Goal: Task Accomplishment & Management: Complete application form

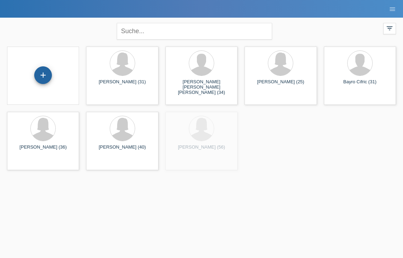
click at [52, 75] on div "+" at bounding box center [43, 75] width 18 height 18
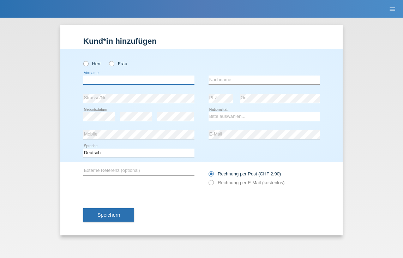
click at [156, 79] on input "text" at bounding box center [138, 80] width 111 height 9
type input "[PERSON_NAME]"
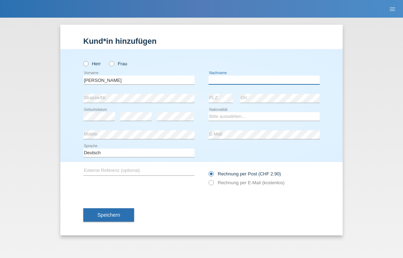
click at [249, 80] on input "text" at bounding box center [264, 80] width 111 height 9
type input "Moser"
click at [222, 114] on select "Bitte auswählen... Schweiz Deutschland Liechtenstein Österreich ------------ Af…" at bounding box center [264, 116] width 111 height 8
select select "CH"
click at [97, 109] on div "error Geburtsdatum" at bounding box center [99, 117] width 32 height 18
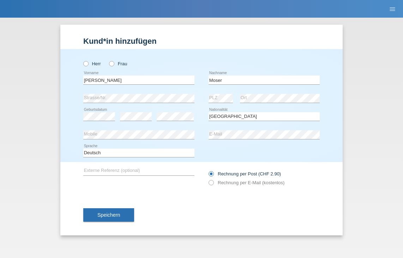
click at [247, 139] on div "error E-Mail" at bounding box center [264, 135] width 111 height 18
click at [230, 182] on label "Rechnung per E-Mail (kostenlos)" at bounding box center [247, 182] width 76 height 5
click at [213, 182] on input "Rechnung per E-Mail (kostenlos)" at bounding box center [211, 184] width 5 height 9
radio input "true"
click at [129, 213] on button "Speichern" at bounding box center [108, 214] width 51 height 13
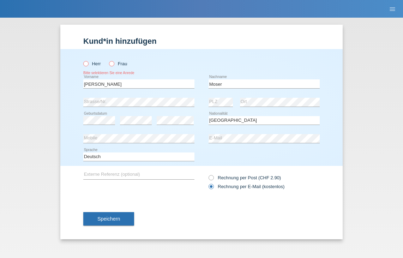
click at [115, 65] on label "Frau" at bounding box center [118, 63] width 18 height 5
click at [114, 65] on input "Frau" at bounding box center [111, 63] width 5 height 5
radio input "true"
click at [118, 215] on button "Speichern" at bounding box center [108, 218] width 51 height 13
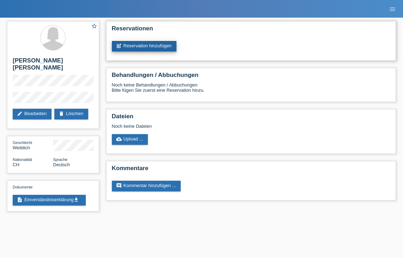
click at [157, 48] on link "post_add Reservation hinzufügen" at bounding box center [144, 46] width 65 height 11
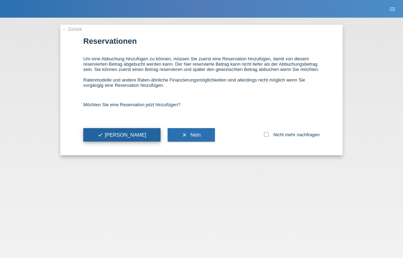
click at [116, 141] on button "check Ja" at bounding box center [121, 134] width 77 height 13
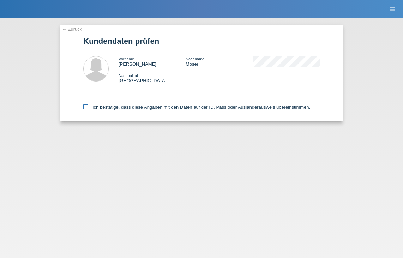
click at [133, 109] on label "Ich bestätige, dass diese Angaben mit den Daten auf der ID, Pass oder Ausländer…" at bounding box center [196, 106] width 227 height 5
click at [88, 109] on input "Ich bestätige, dass diese Angaben mit den Daten auf der ID, Pass oder Ausländer…" at bounding box center [85, 106] width 5 height 5
checkbox input "true"
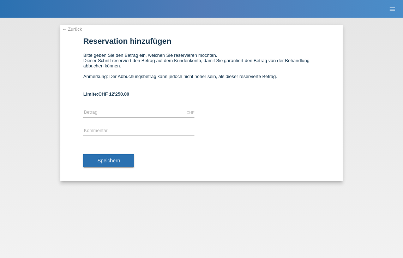
click at [125, 120] on div "CHF error Betrag" at bounding box center [138, 113] width 111 height 18
click at [125, 116] on input "text" at bounding box center [138, 112] width 111 height 9
type input "7000.00"
click at [110, 163] on span "Speichern" at bounding box center [108, 161] width 23 height 6
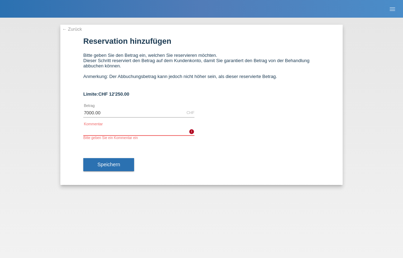
click at [160, 134] on input "text" at bounding box center [138, 131] width 111 height 9
type input "bodycold"
click at [99, 164] on button "Speichern" at bounding box center [108, 164] width 51 height 13
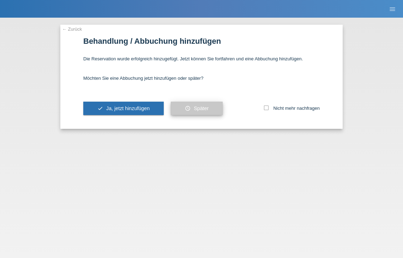
click at [189, 113] on button "schedule Später" at bounding box center [197, 108] width 52 height 13
